Goal: Transaction & Acquisition: Purchase product/service

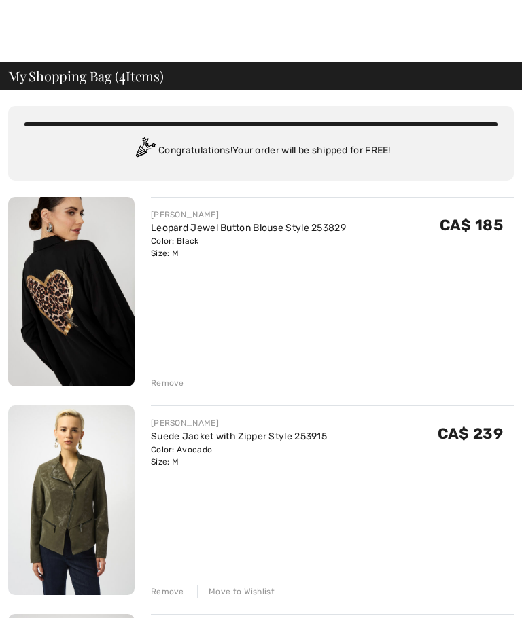
scroll to position [8, 0]
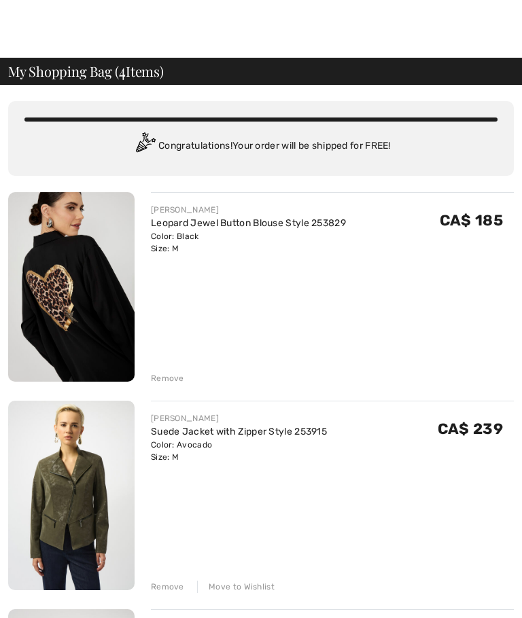
click at [175, 386] on div "[PERSON_NAME] Leopard Jewel Button Blouse Style 253829 Color: Black Size: M Fin…" at bounding box center [260, 602] width 505 height 818
click at [175, 381] on div "Remove" at bounding box center [167, 378] width 33 height 12
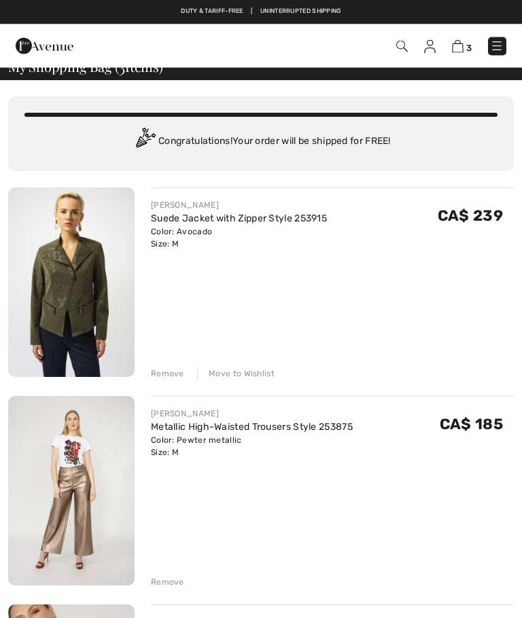
scroll to position [0, 0]
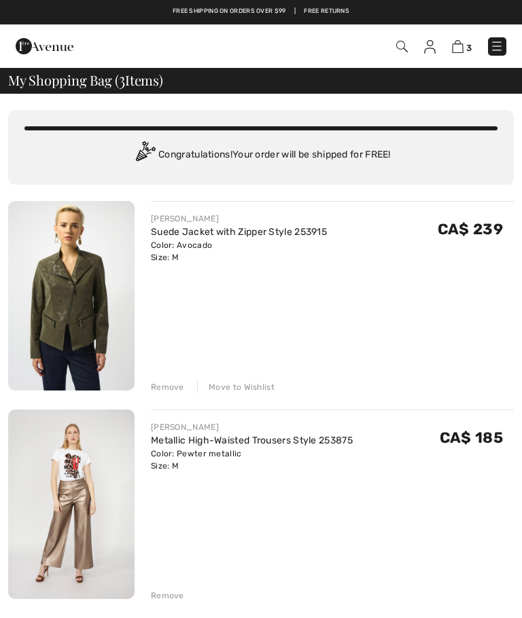
click at [310, 236] on link "Suede Jacket with Zipper Style 253915" at bounding box center [239, 232] width 176 height 12
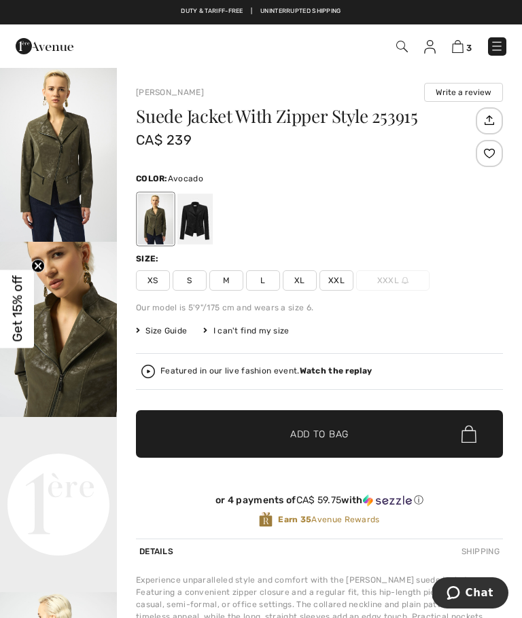
click at [72, 475] on video "Your browser does not support the video tag." at bounding box center [58, 446] width 117 height 58
click at [230, 297] on div "Suede Jacket With Zipper Style 253915 CA$ 239 Color: Avocado Size: XS S M L XL …" at bounding box center [319, 322] width 367 height 431
click at [238, 282] on span "M" at bounding box center [226, 280] width 34 height 20
click at [332, 431] on span "Add to Bag" at bounding box center [319, 434] width 58 height 14
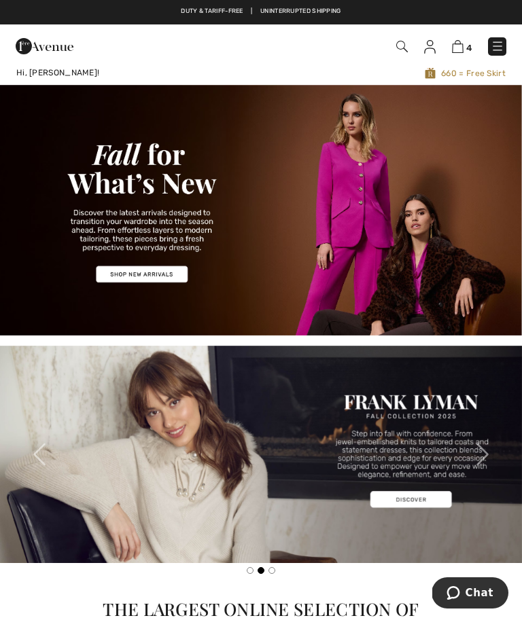
click at [460, 48] on img at bounding box center [458, 46] width 12 height 13
